Goal: Check status: Check status

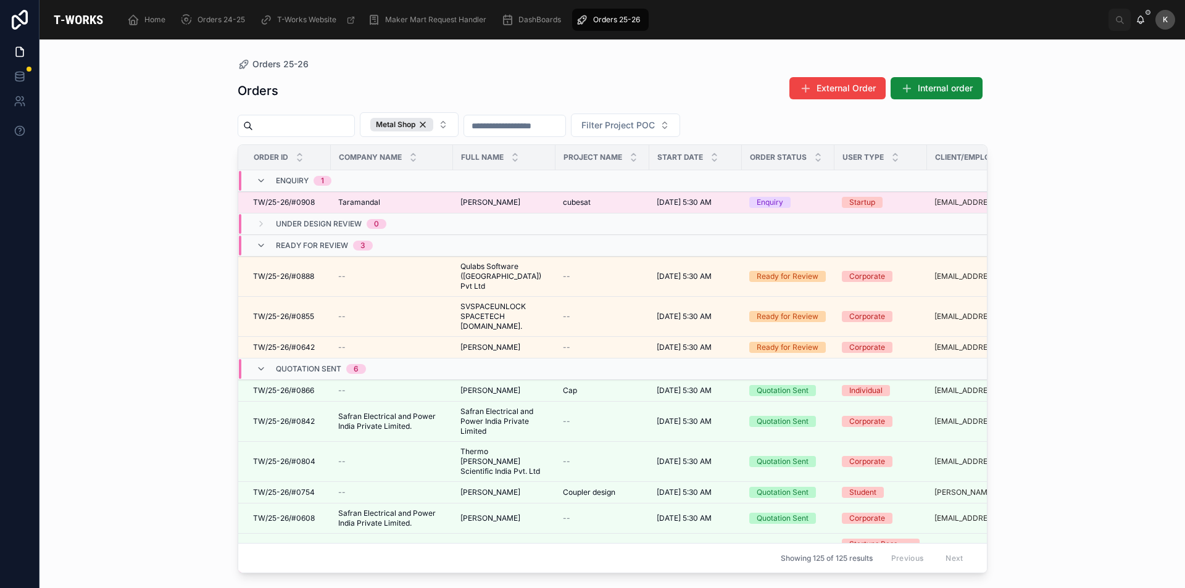
click at [300, 200] on span "TW/25-26/#0908" at bounding box center [284, 202] width 62 height 10
click at [576, 204] on span "cubesat" at bounding box center [577, 202] width 28 height 10
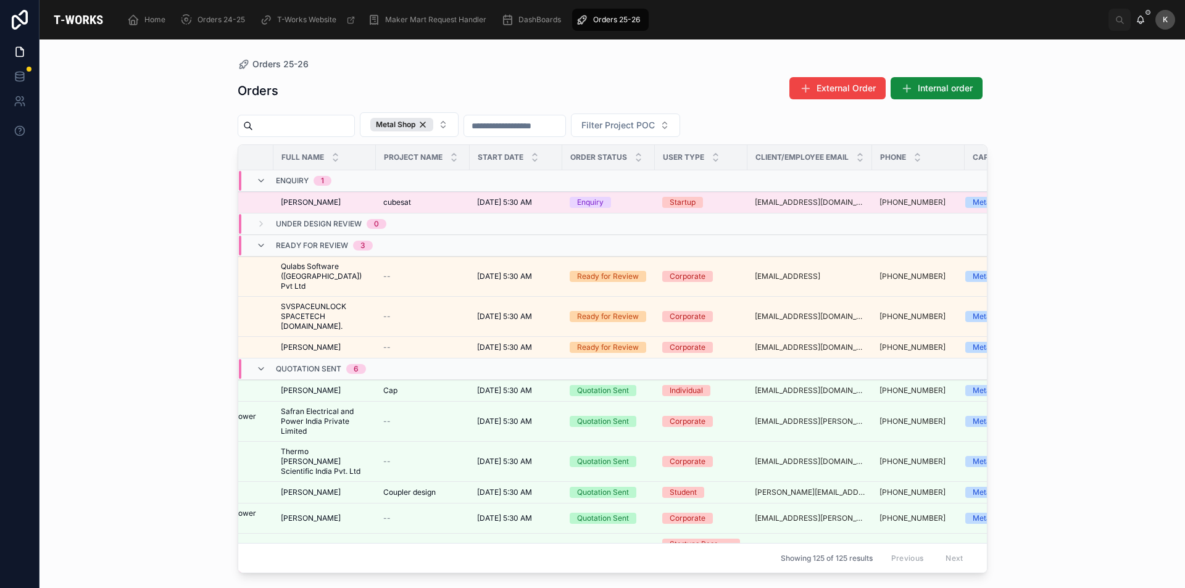
click at [425, 201] on div "cubesat cubesat" at bounding box center [422, 202] width 79 height 10
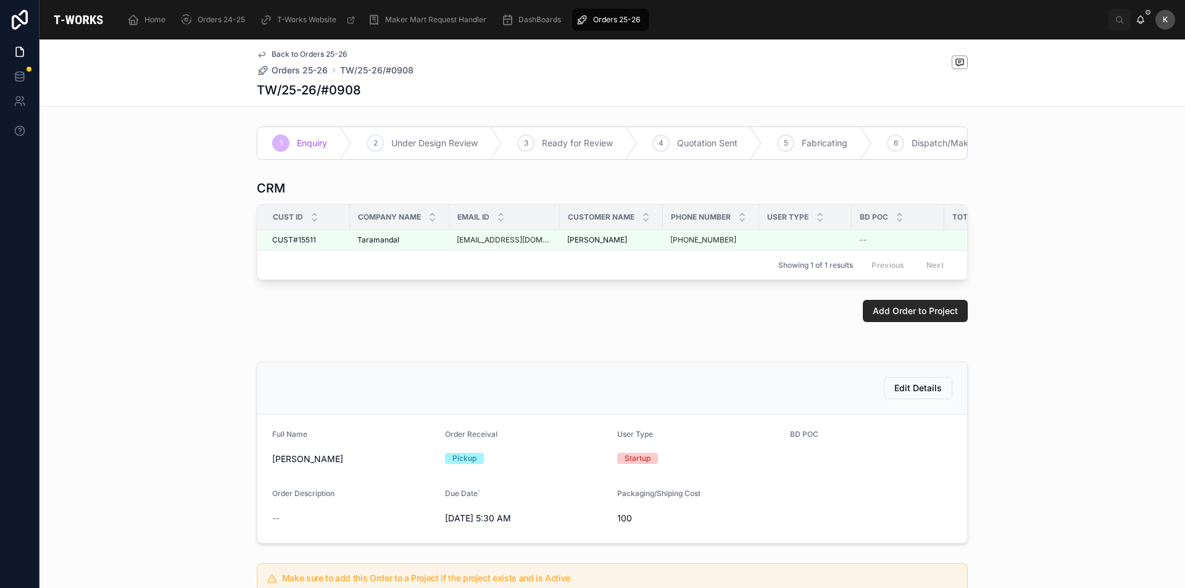
scroll to position [242, 0]
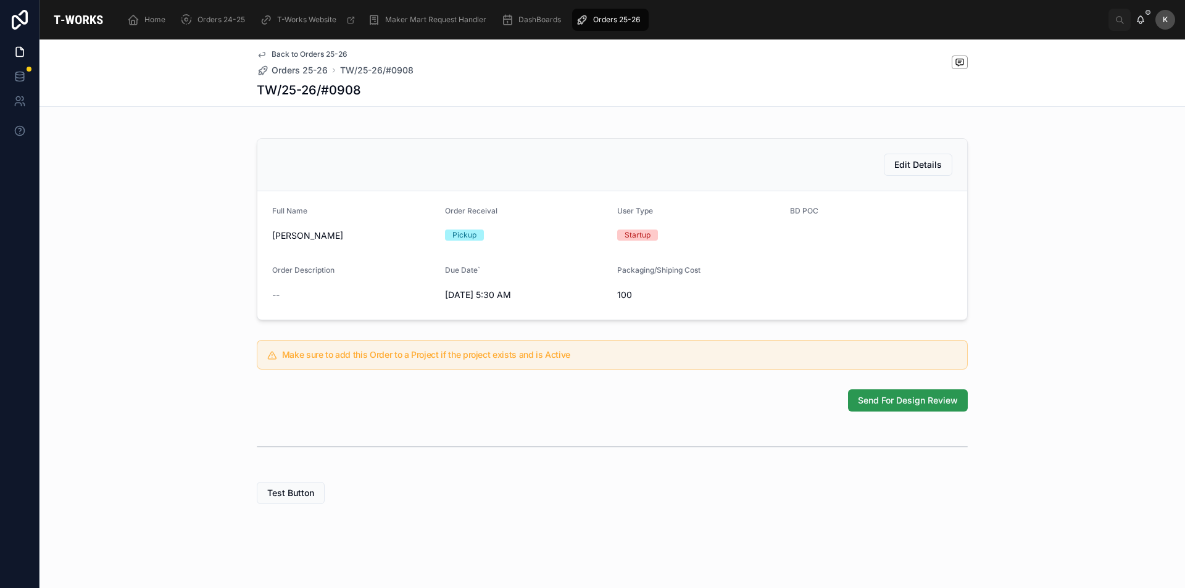
click at [897, 399] on span "Send For Design Review" at bounding box center [908, 400] width 100 height 12
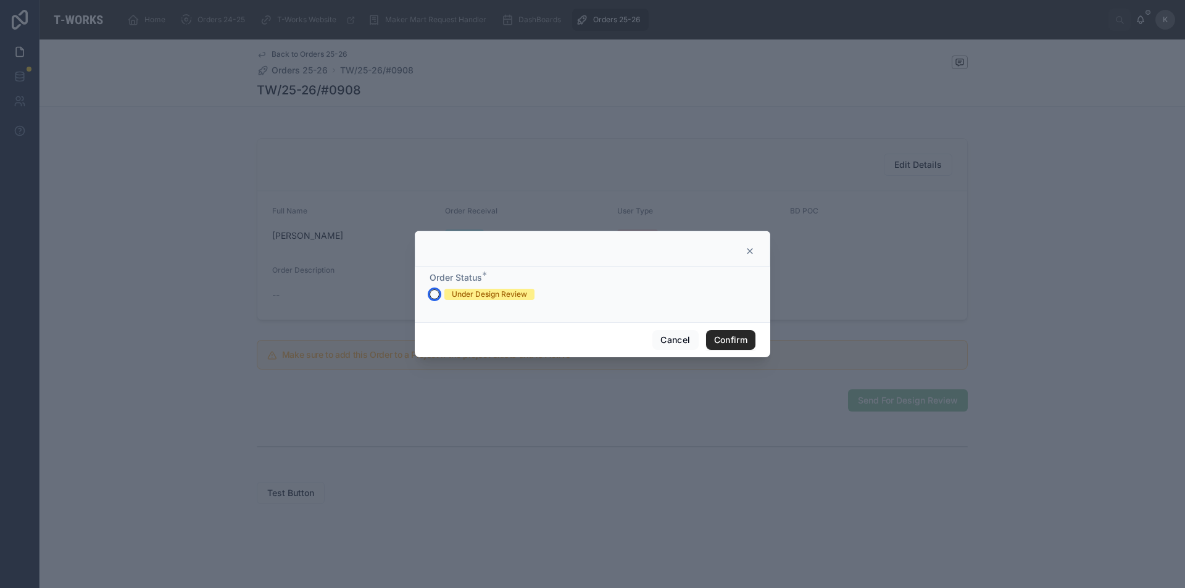
click at [434, 292] on button "Under Design Review" at bounding box center [434, 294] width 10 height 10
click at [723, 332] on button "Confirm" at bounding box center [730, 340] width 49 height 20
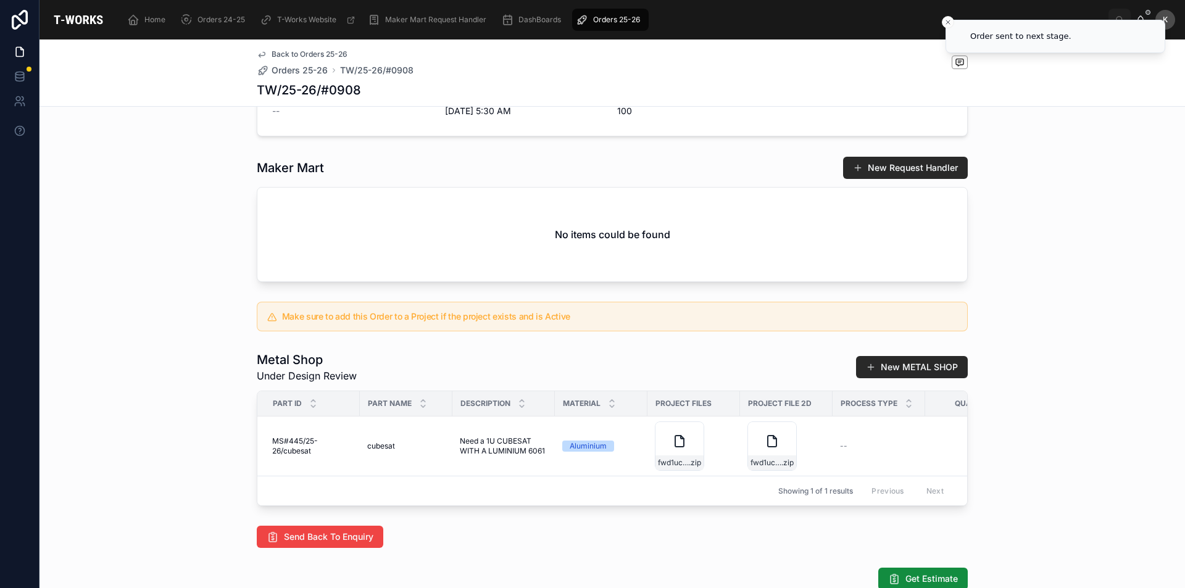
scroll to position [427, 0]
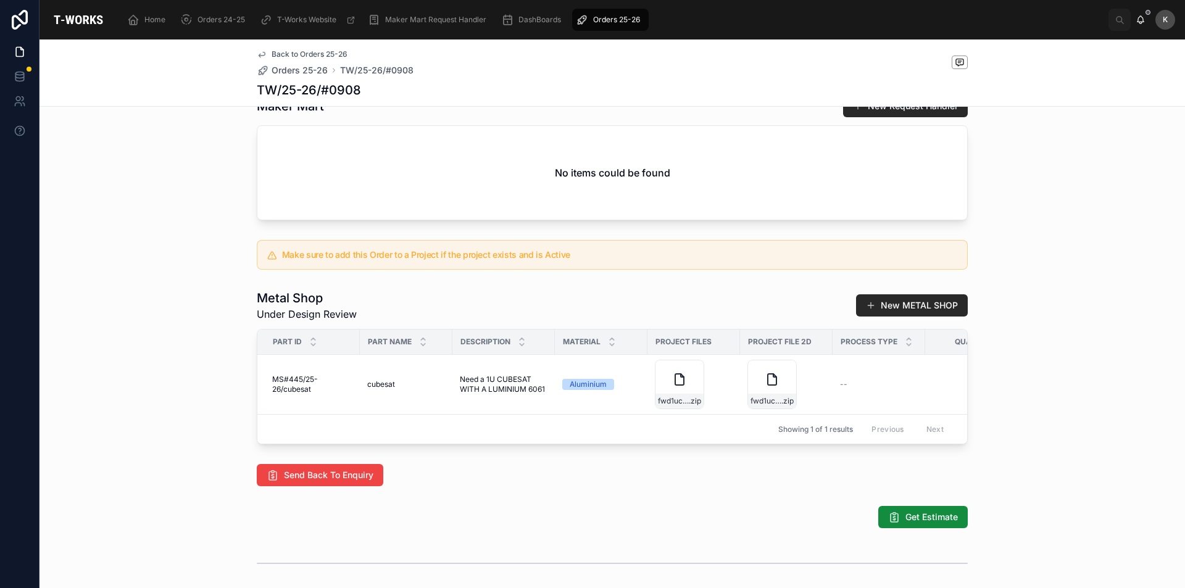
click at [0, 0] on icon at bounding box center [0, 0] width 0 height 0
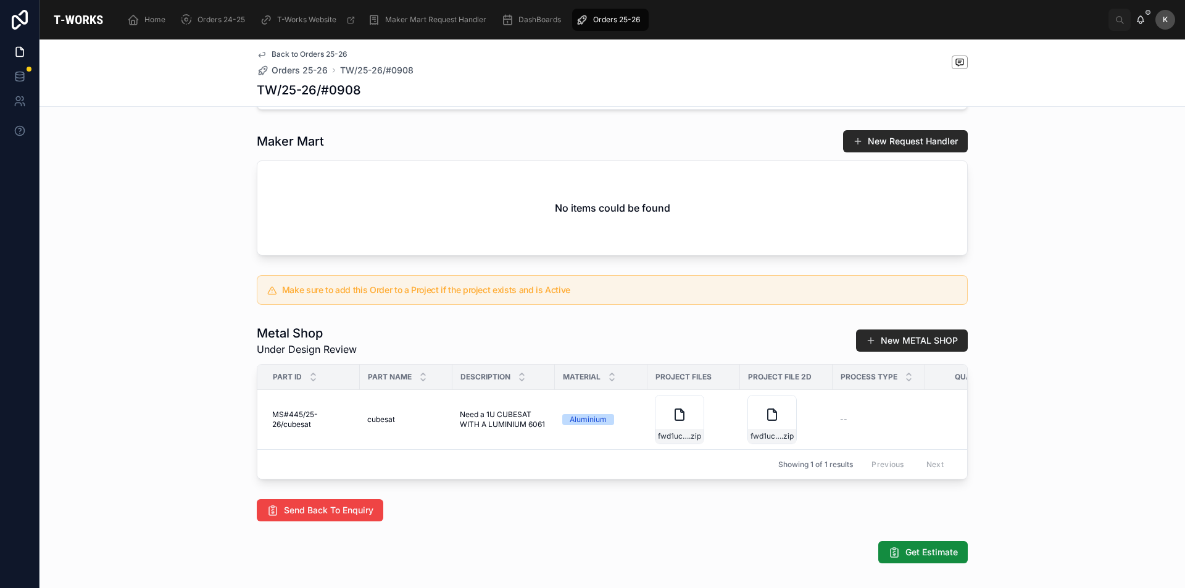
scroll to position [263, 0]
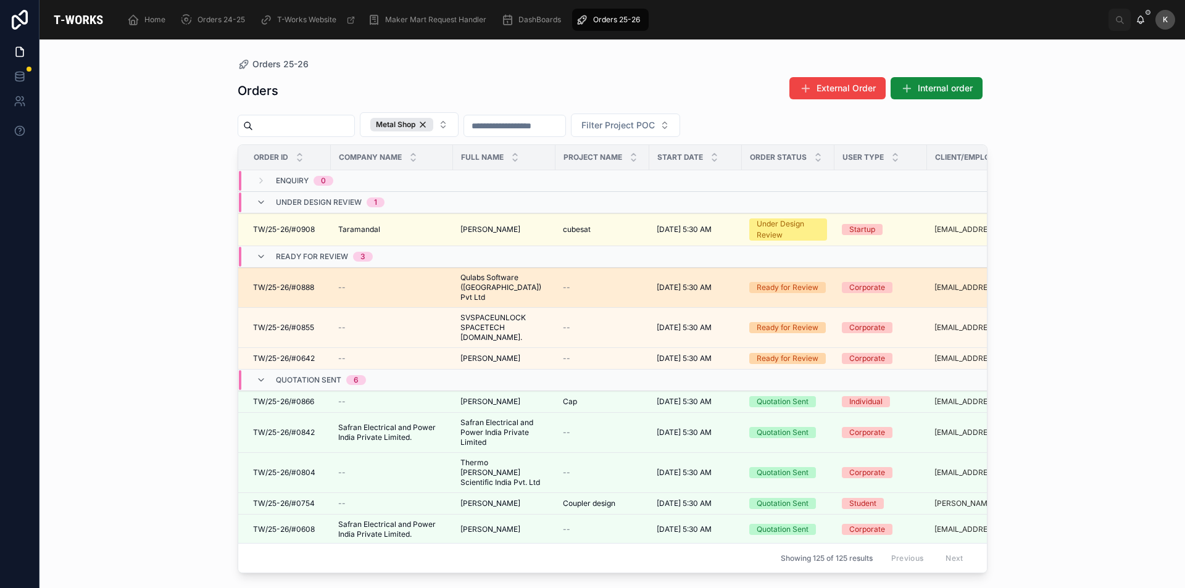
click at [290, 283] on span "TW/25-26/#0888" at bounding box center [283, 288] width 61 height 10
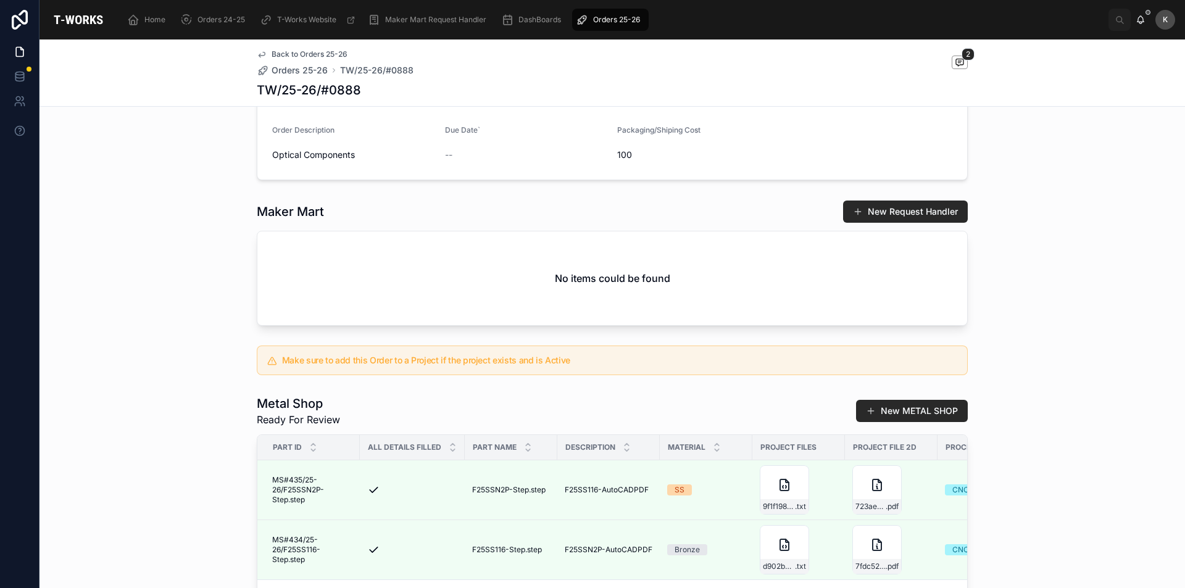
scroll to position [432, 0]
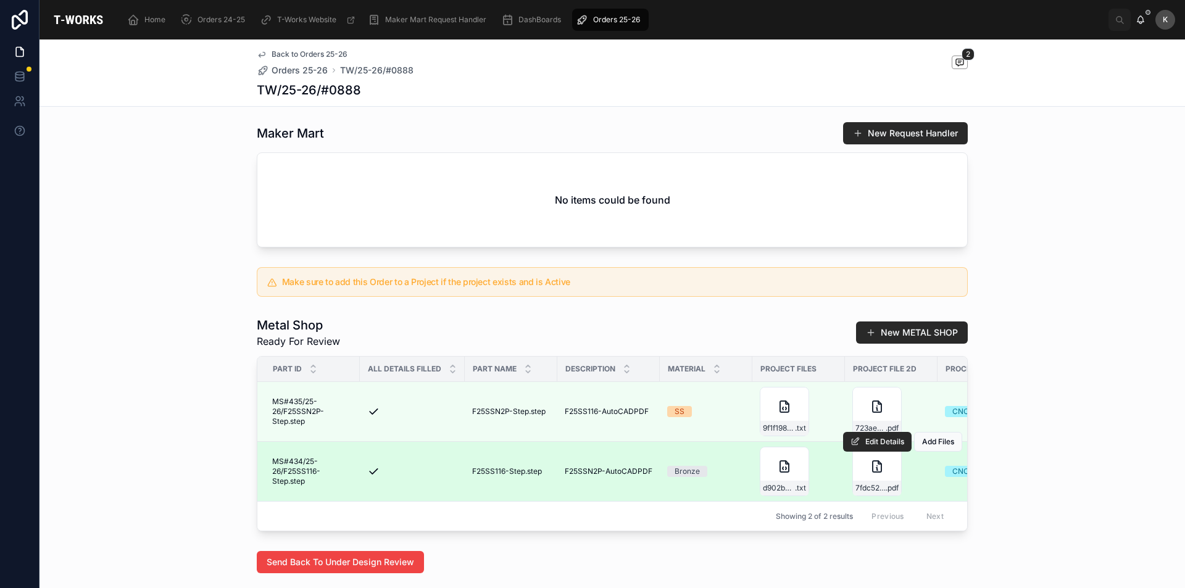
click at [858, 412] on div "Edit Details Add Files" at bounding box center [902, 441] width 119 height 59
click at [881, 415] on div "Edit Details Add Files" at bounding box center [902, 441] width 119 height 59
click at [873, 423] on div "Edit Details Add Files" at bounding box center [902, 441] width 119 height 59
click at [858, 412] on div "Edit Details Add Files" at bounding box center [902, 441] width 119 height 59
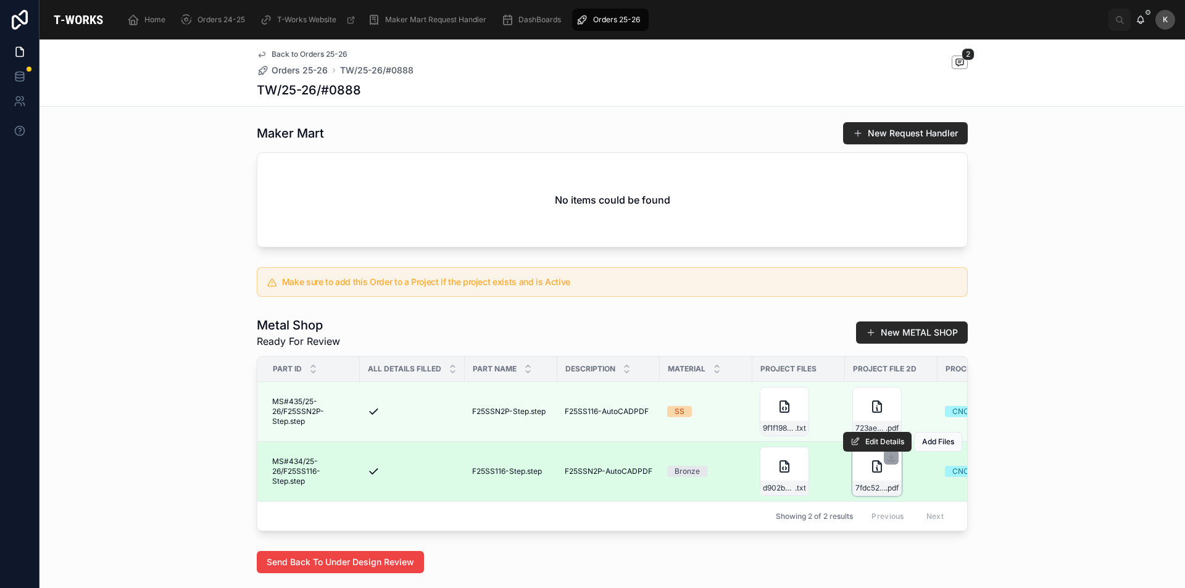
click at [864, 473] on div "7fdc52ba-653f-47ae-853a-ed50b187d2de-F25SSN2P-AutoCADPDF .pdf" at bounding box center [876, 471] width 49 height 49
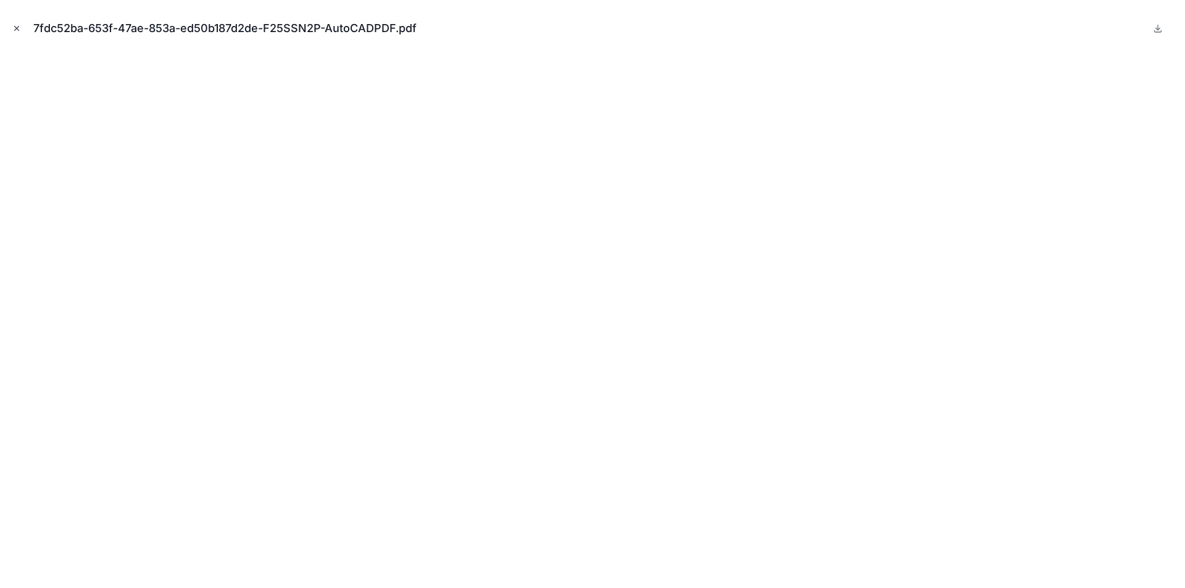
click at [13, 25] on icon "Close modal" at bounding box center [16, 28] width 9 height 9
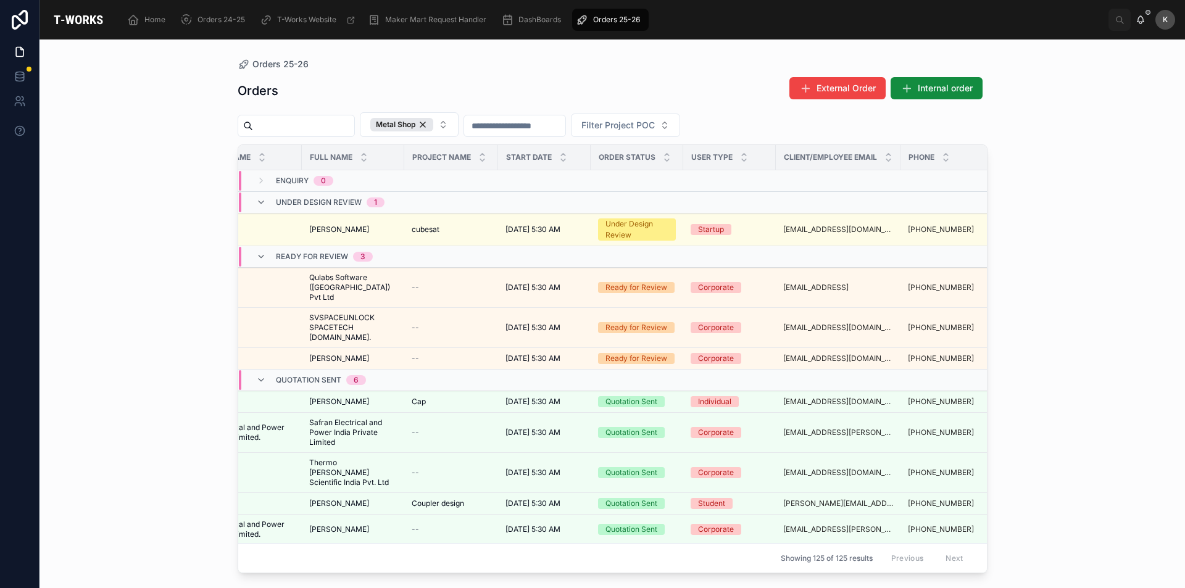
scroll to position [0, 153]
click at [1082, 111] on div "Orders 25-26 Orders External Order Internal order Metal Shop Filter Project POC…" at bounding box center [611, 313] width 1145 height 549
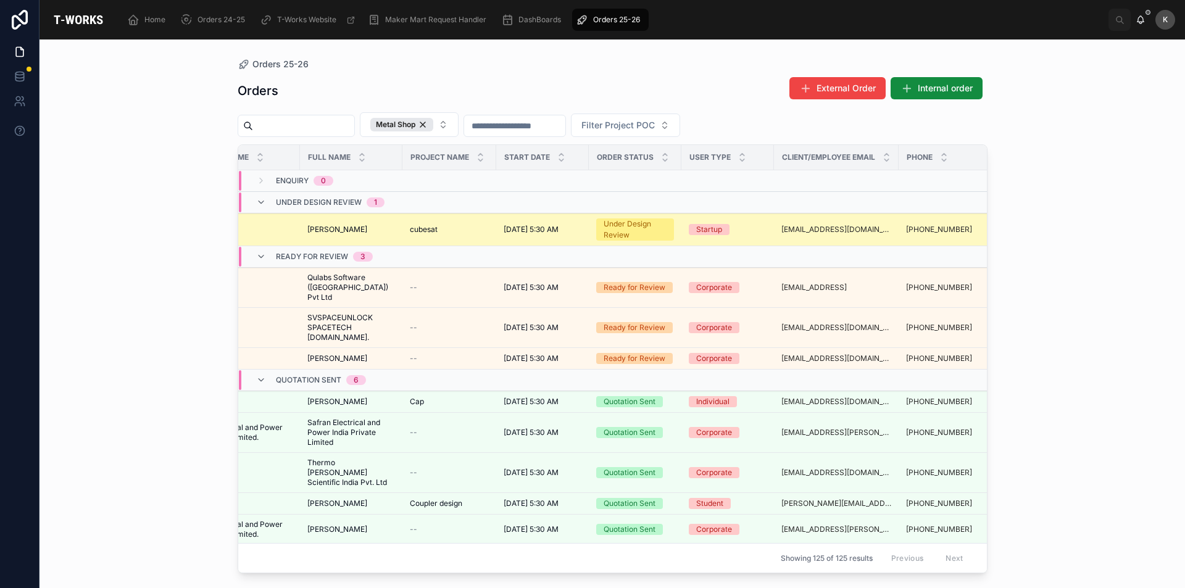
click at [463, 234] on div "cubesat cubesat" at bounding box center [449, 230] width 79 height 10
